Goal: Participate in discussion

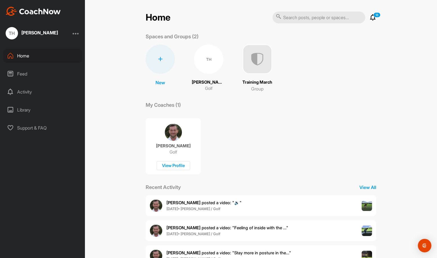
click at [197, 56] on div "TH" at bounding box center [208, 58] width 29 height 29
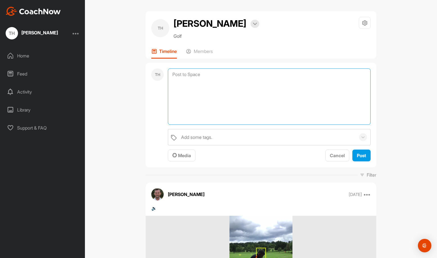
click at [216, 77] on textarea at bounding box center [269, 96] width 203 height 56
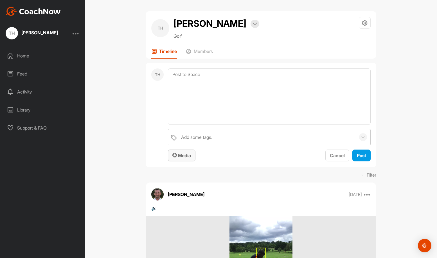
click at [191, 154] on button "Media" at bounding box center [182, 155] width 28 height 12
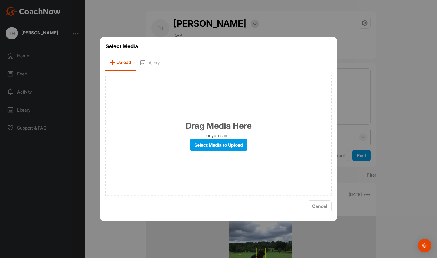
click at [168, 119] on div "Drag Media Here or you can... Select Media to Upload" at bounding box center [219, 135] width 226 height 121
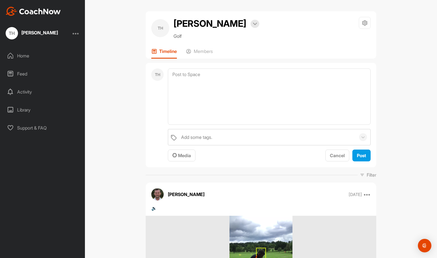
drag, startPoint x: 392, startPoint y: 37, endPoint x: 386, endPoint y: 22, distance: 16.9
click at [392, 37] on div "TH [PERSON_NAME] Bookings Golf Space Settings Your Notifications Leave Space Ti…" at bounding box center [261, 129] width 352 height 258
